Goal: Check status: Check status

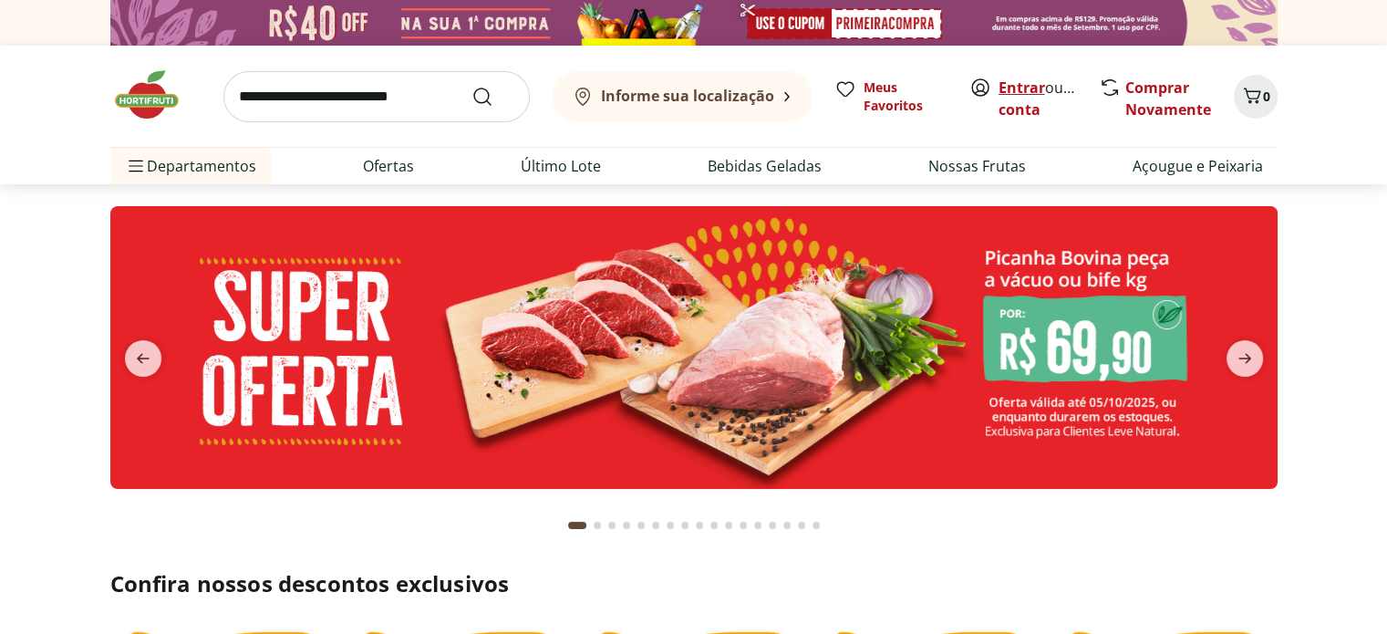
click at [1029, 88] on link "Entrar" at bounding box center [1022, 88] width 47 height 20
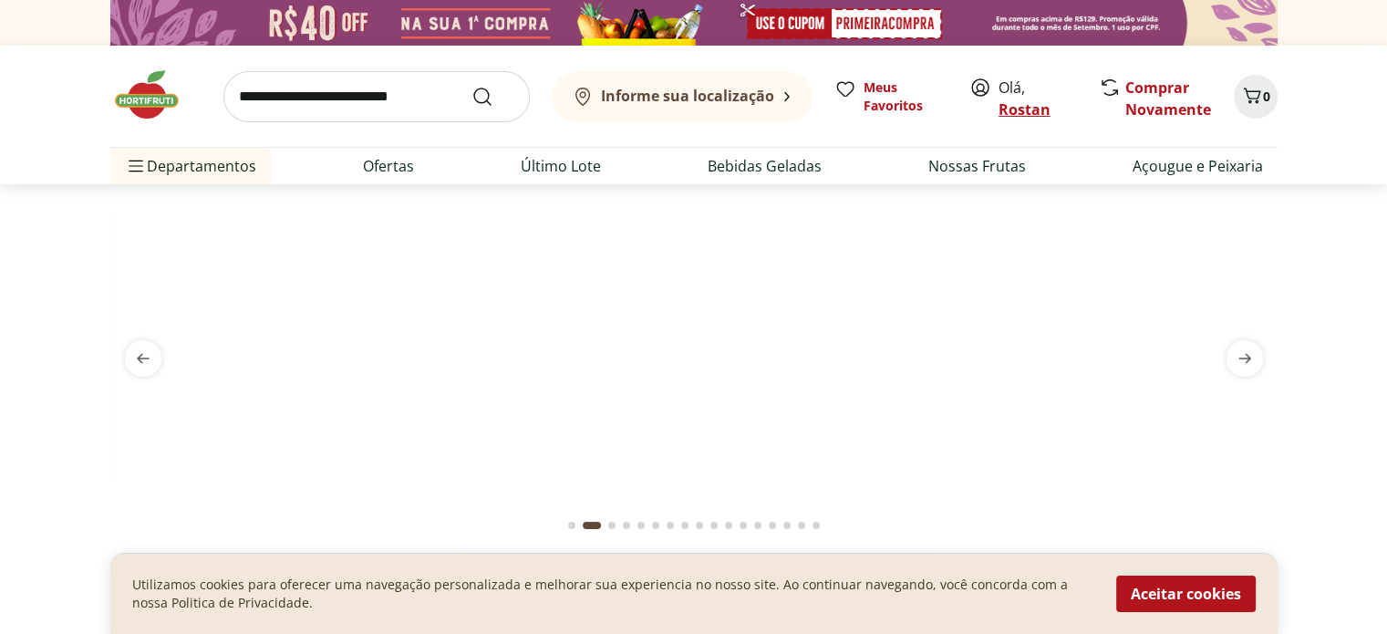
click at [1022, 118] on link "[PERSON_NAME]" at bounding box center [1025, 109] width 52 height 20
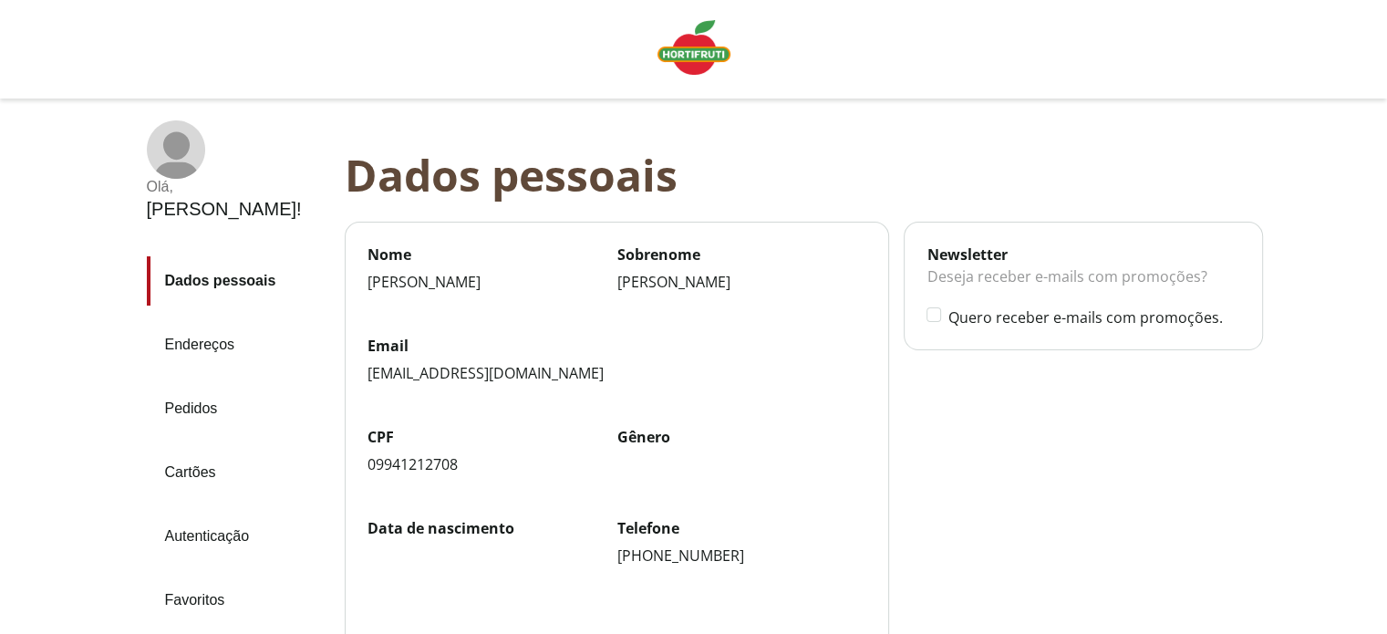
click at [161, 384] on link "Pedidos" at bounding box center [238, 408] width 183 height 49
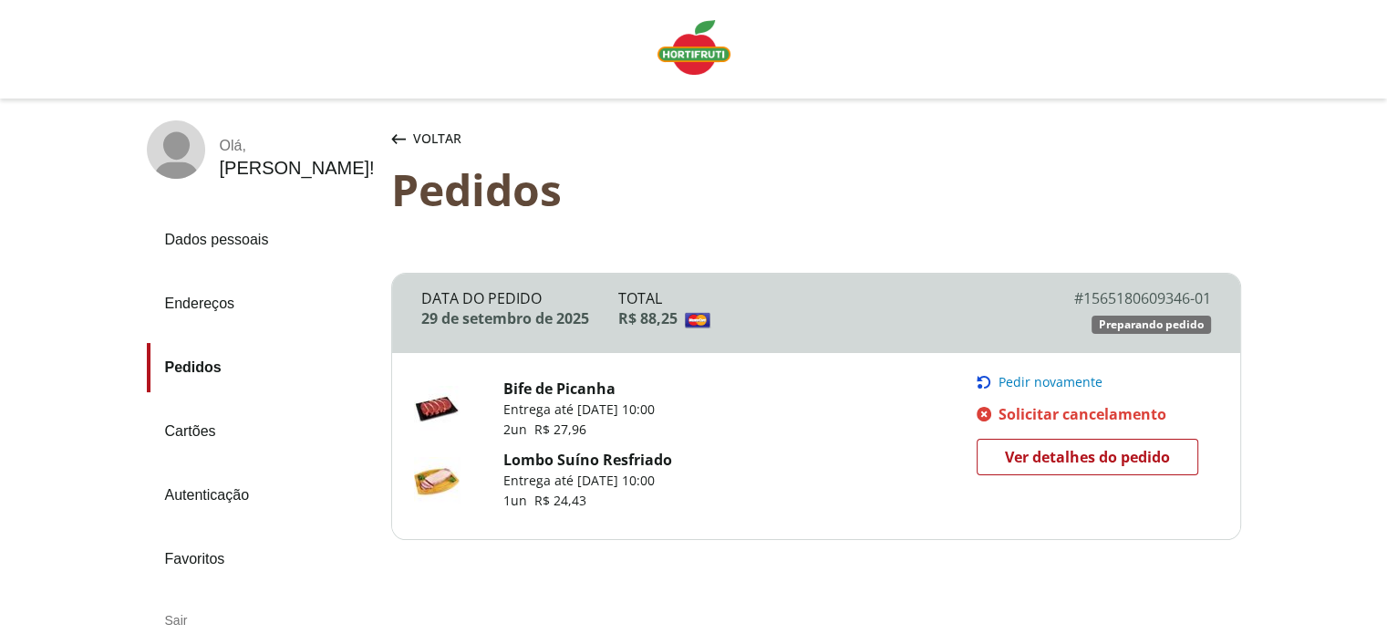
click at [1034, 451] on span "Ver detalhes do pedido" at bounding box center [1087, 456] width 165 height 27
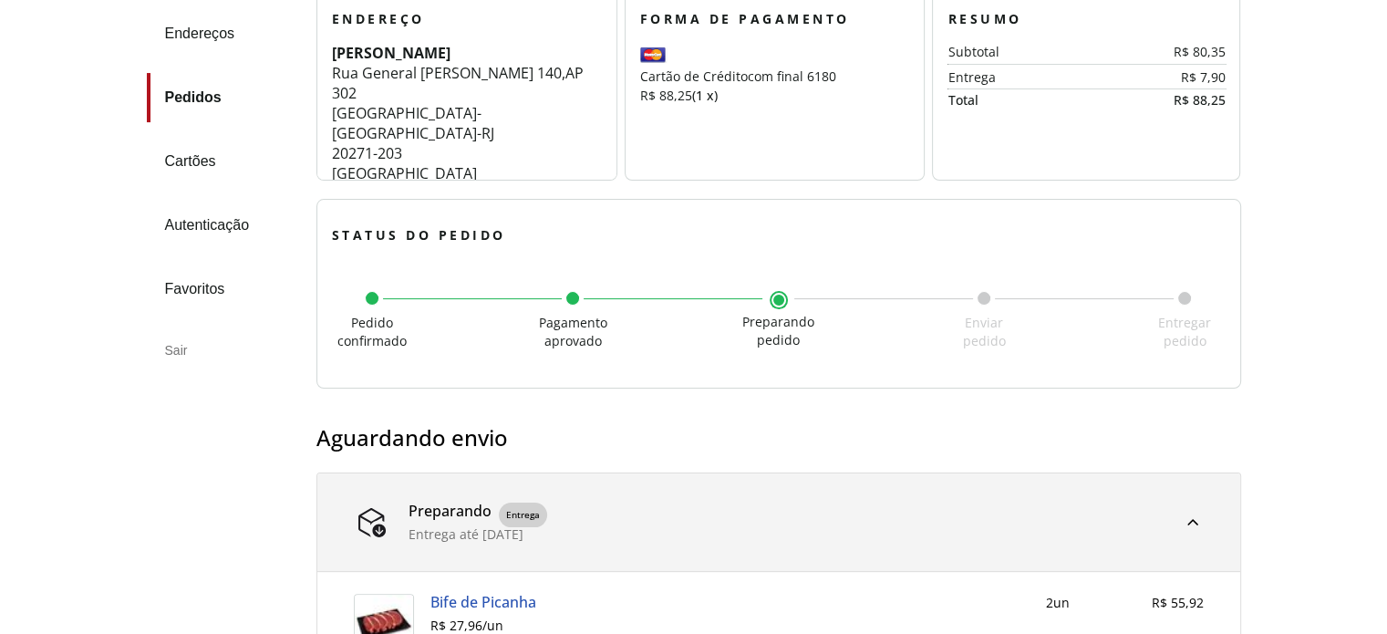
scroll to position [37, 0]
